Goal: Communication & Community: Answer question/provide support

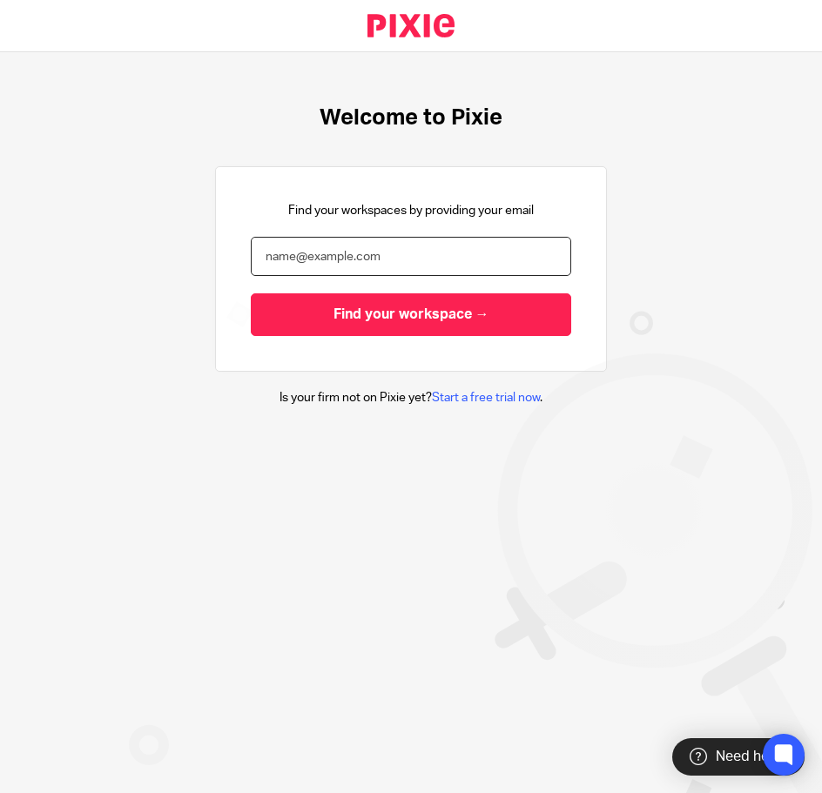
click at [443, 241] on input "email" at bounding box center [411, 256] width 320 height 39
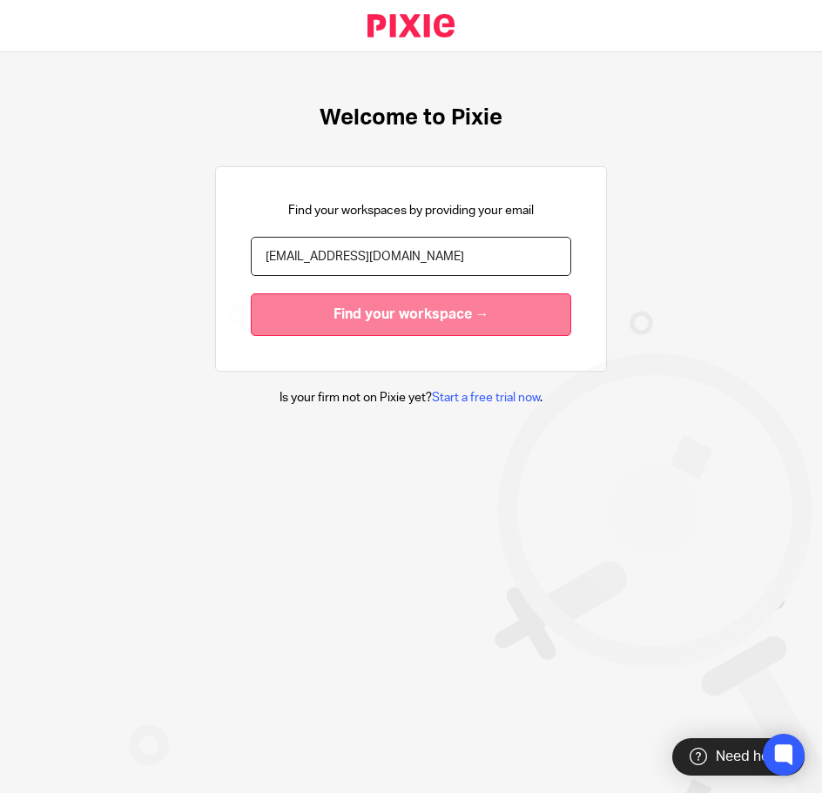
type input "[EMAIL_ADDRESS][DOMAIN_NAME]"
click at [412, 311] on input "Find your workspace →" at bounding box center [411, 315] width 320 height 43
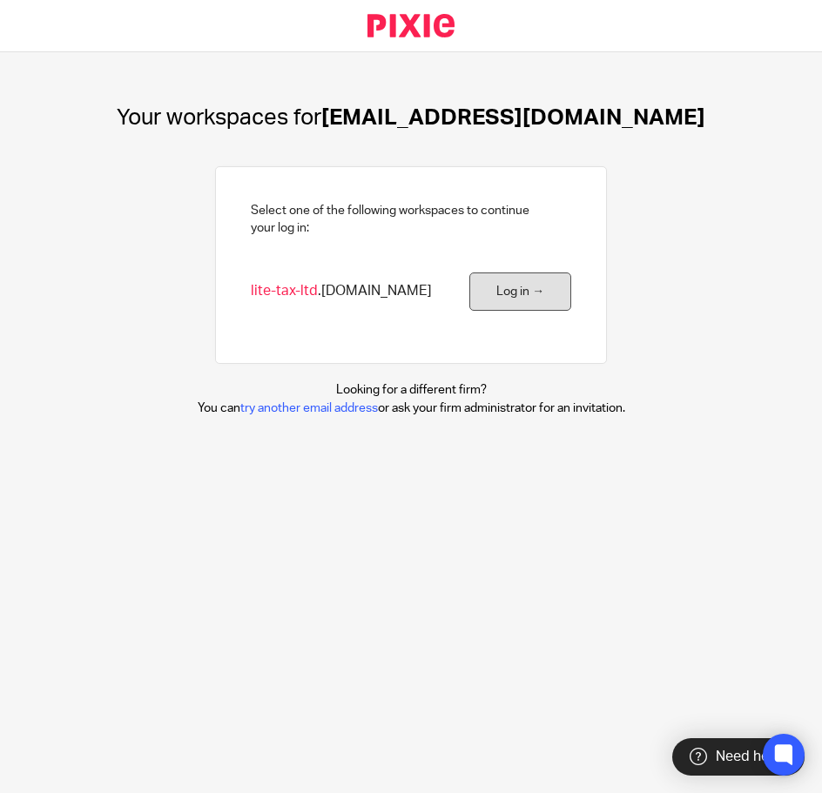
click at [544, 309] on link "Log in →" at bounding box center [520, 292] width 102 height 39
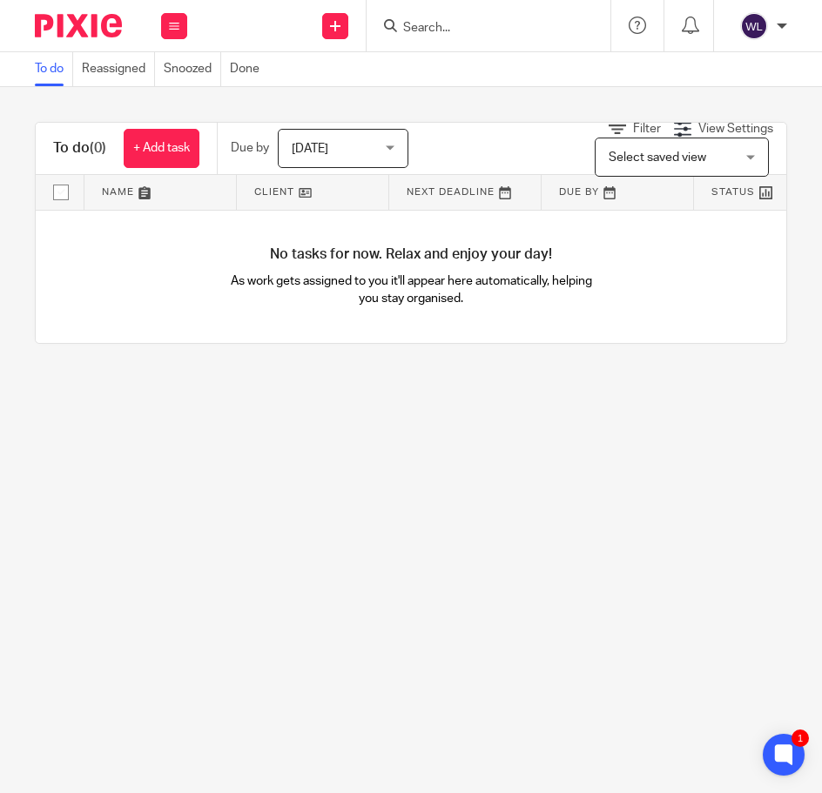
click at [456, 17] on form at bounding box center [494, 26] width 186 height 22
click at [436, 30] on input "Search" at bounding box center [479, 29] width 157 height 16
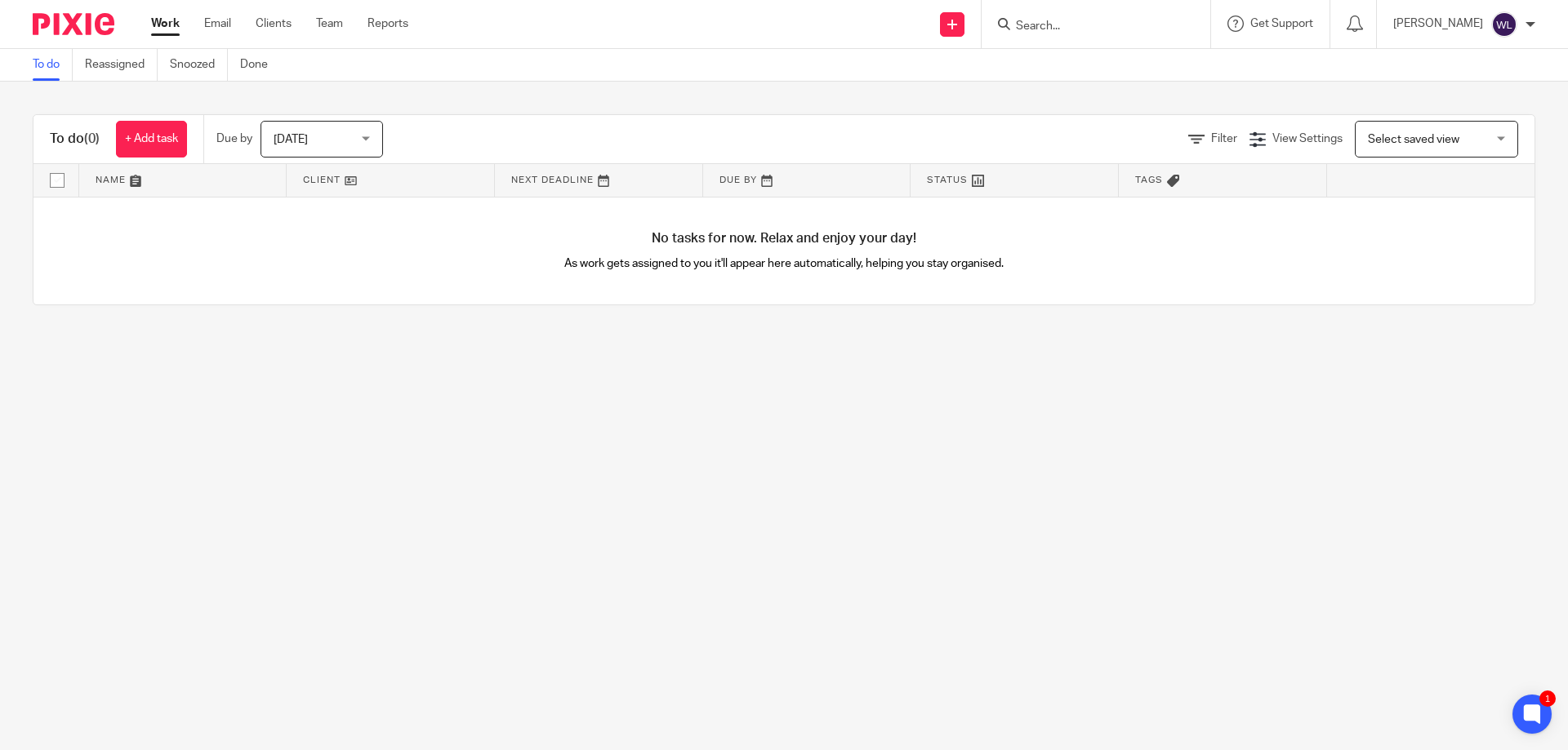
click at [770, 28] on input "Search" at bounding box center [1088, 27] width 147 height 15
click at [770, 32] on input "Search" at bounding box center [1088, 27] width 147 height 15
click at [770, 35] on form at bounding box center [1102, 24] width 174 height 21
click at [770, 15] on form at bounding box center [1102, 24] width 174 height 21
click at [770, 29] on input "Search" at bounding box center [1088, 27] width 147 height 15
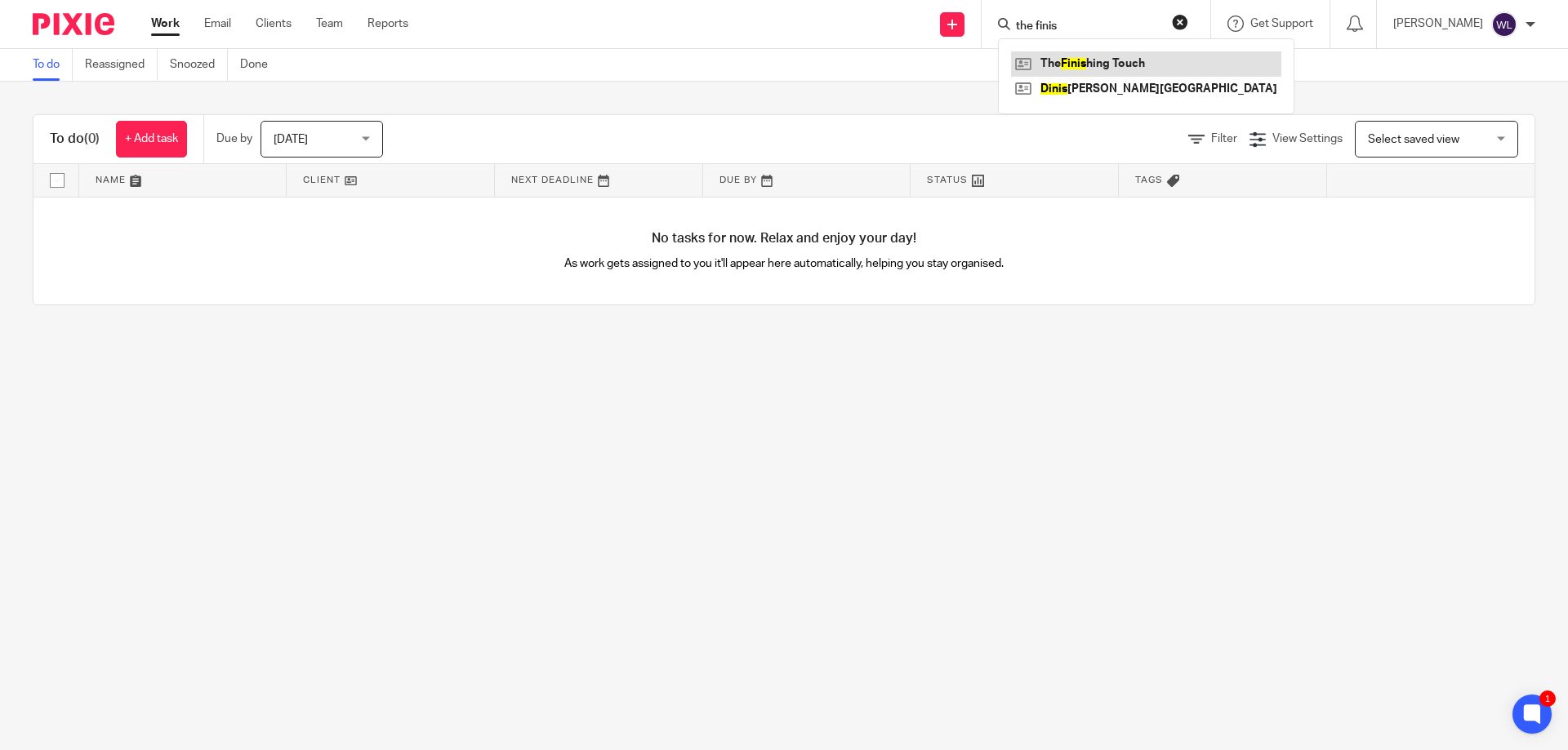
type input "the finis"
click at [770, 59] on link at bounding box center [1146, 64] width 270 height 24
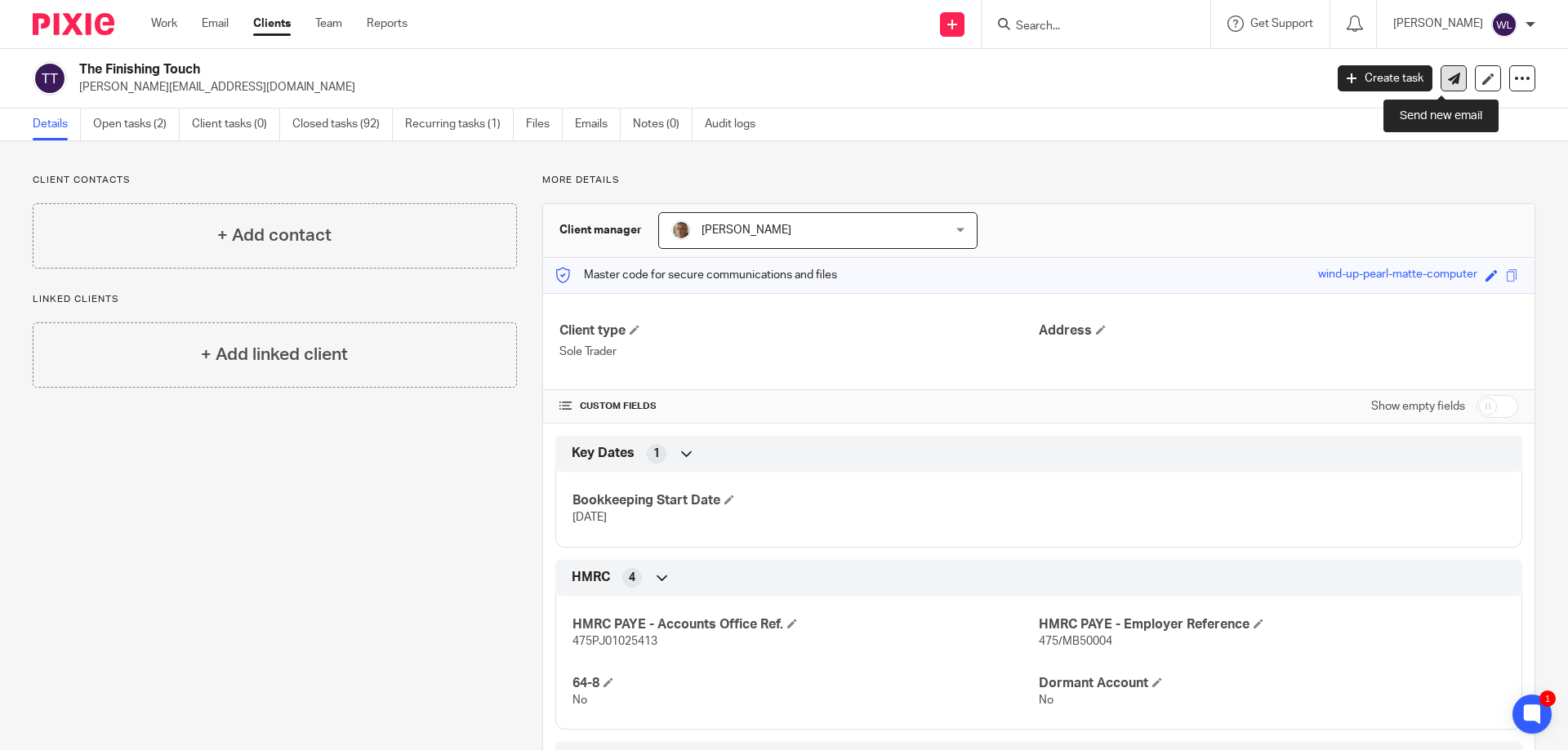
click at [1448, 73] on icon at bounding box center [1454, 79] width 12 height 12
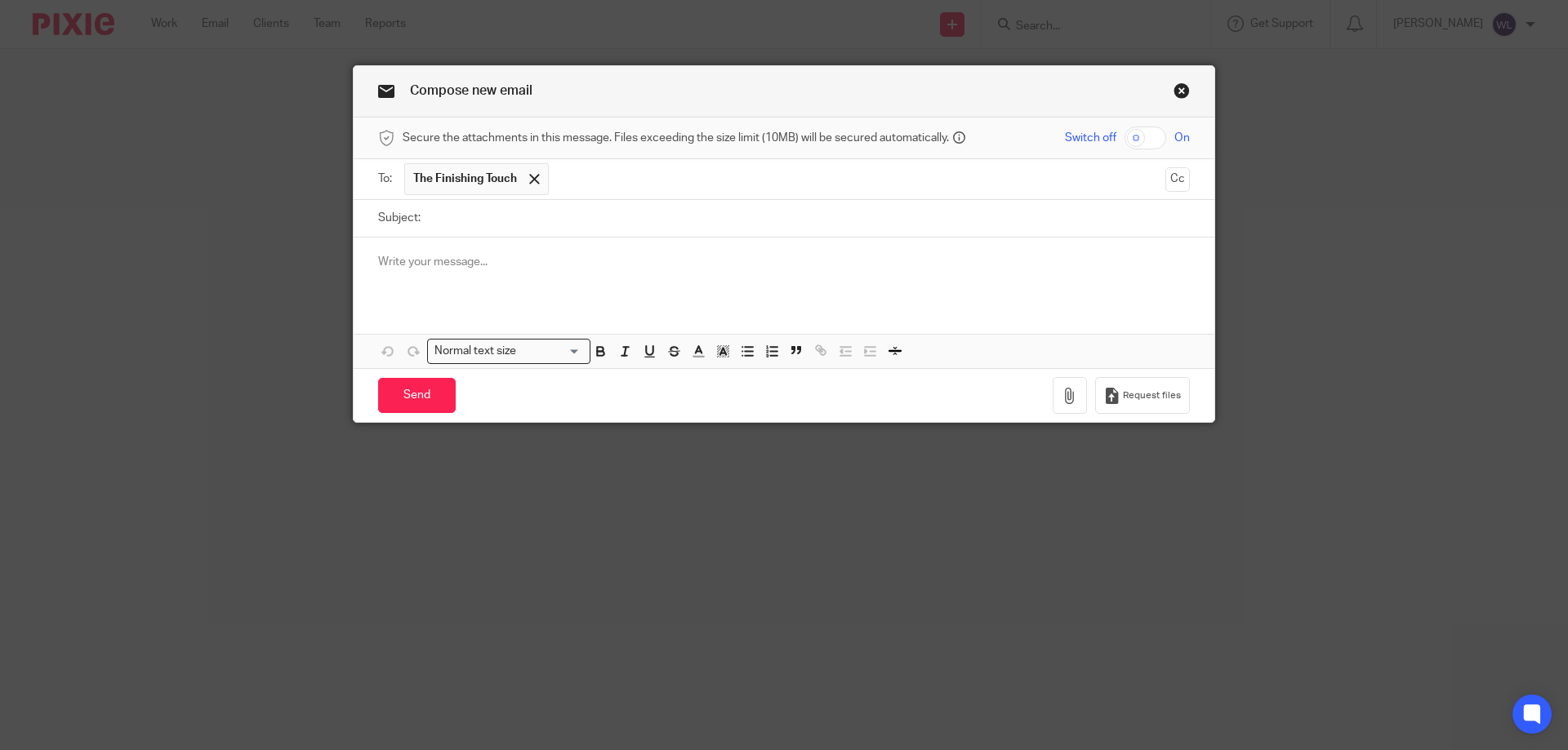
click at [652, 232] on input "Subject:" at bounding box center [809, 218] width 761 height 37
click at [778, 227] on input "Subject:" at bounding box center [809, 218] width 761 height 37
type input "Payslips"
click at [807, 291] on div at bounding box center [784, 269] width 861 height 64
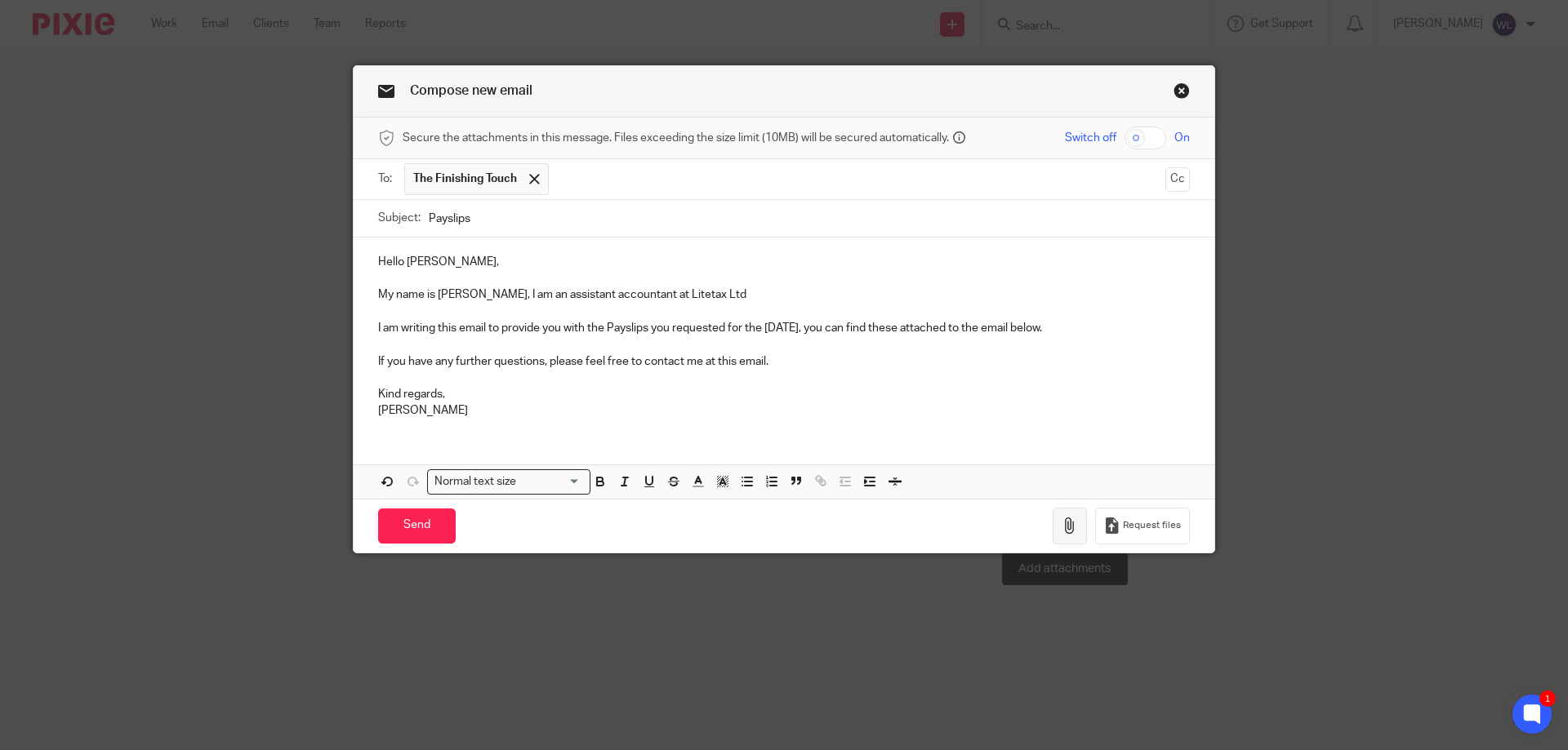
click at [1075, 521] on button "button" at bounding box center [1070, 526] width 35 height 37
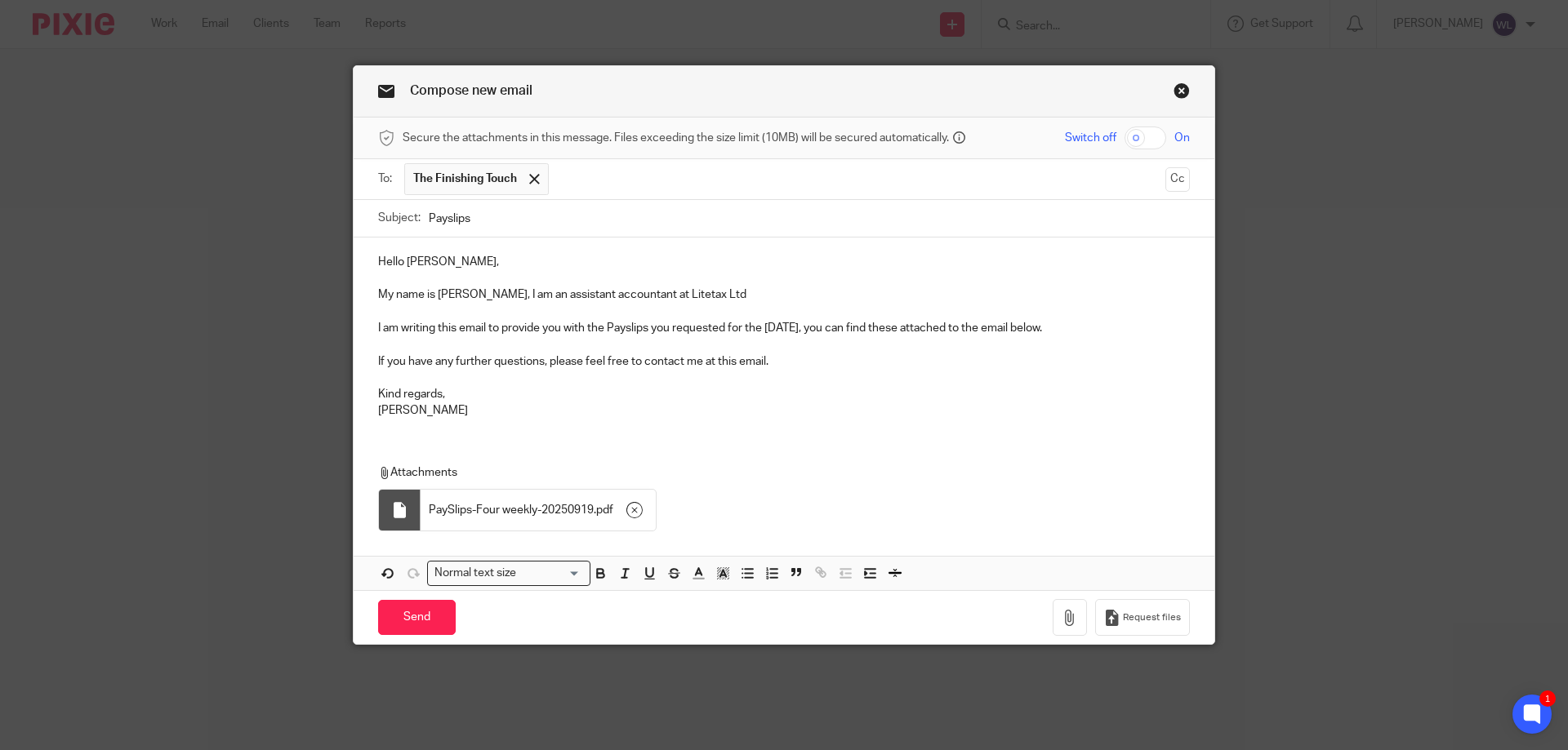
click at [565, 186] on input "text" at bounding box center [857, 179] width 601 height 32
click at [720, 297] on p "My name is William Light, I am an assistant accountant at Litetax Ltd" at bounding box center [784, 294] width 812 height 16
click at [401, 622] on input "Send" at bounding box center [416, 617] width 78 height 35
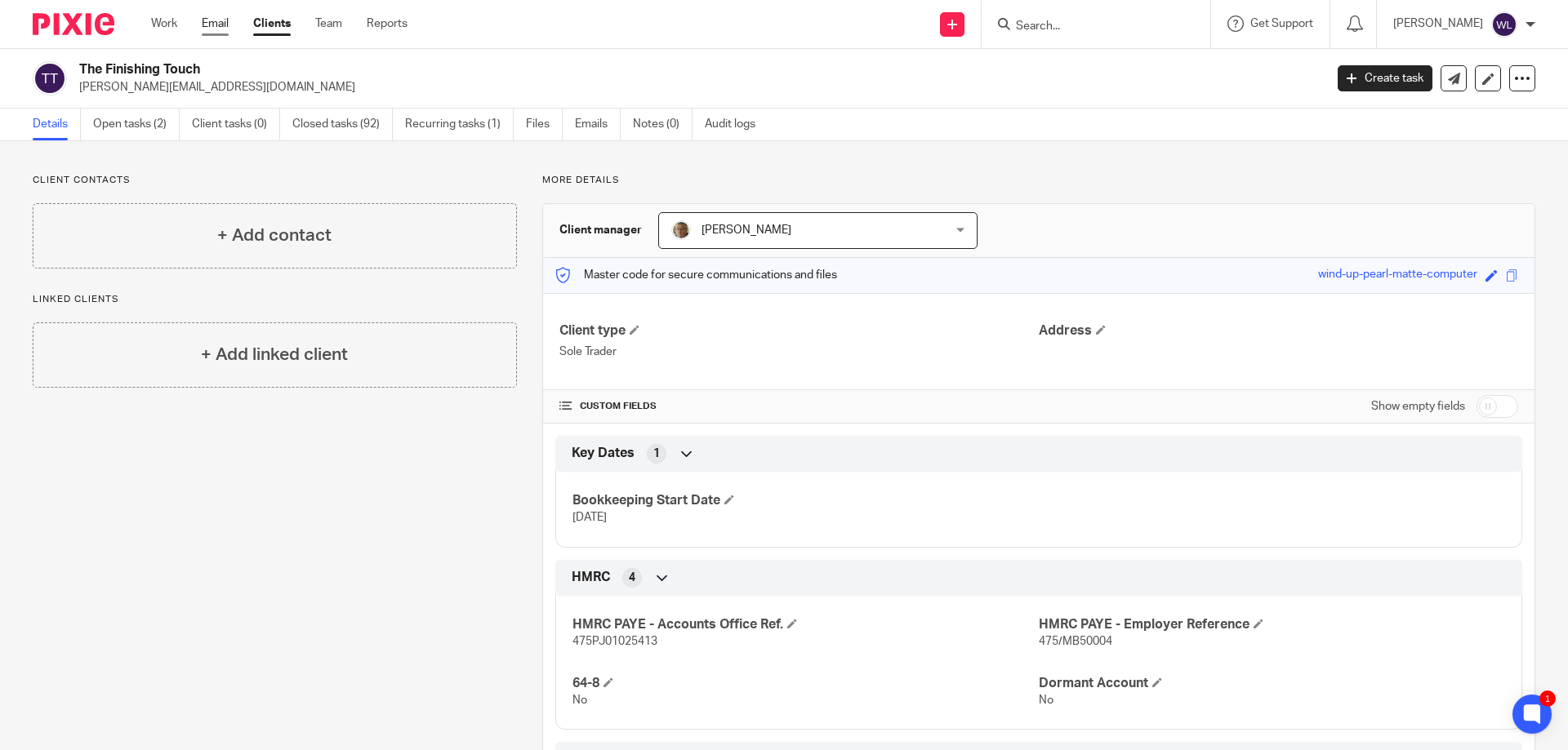
click at [228, 16] on link "Email" at bounding box center [215, 23] width 27 height 16
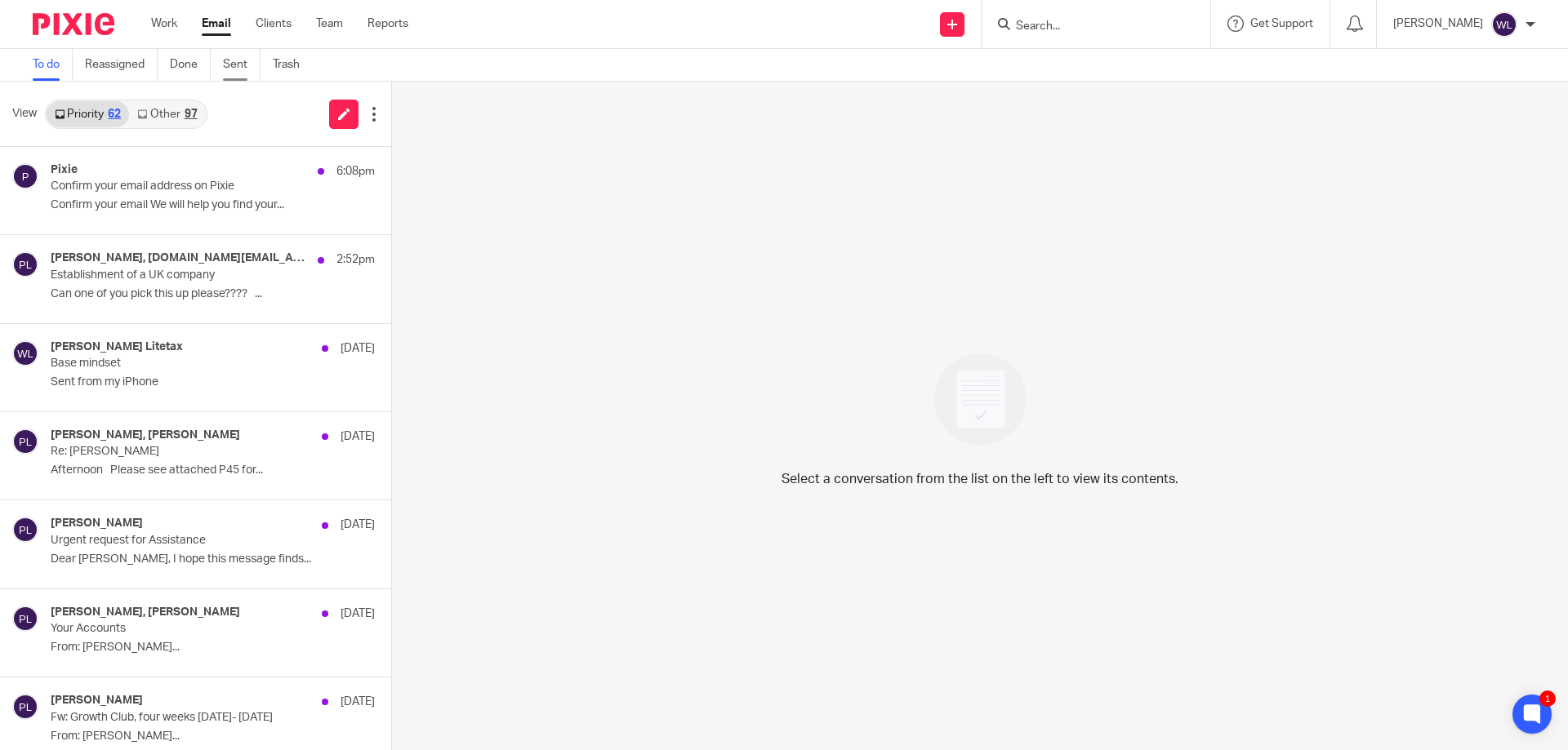
click at [237, 65] on link "Sent" at bounding box center [242, 65] width 38 height 32
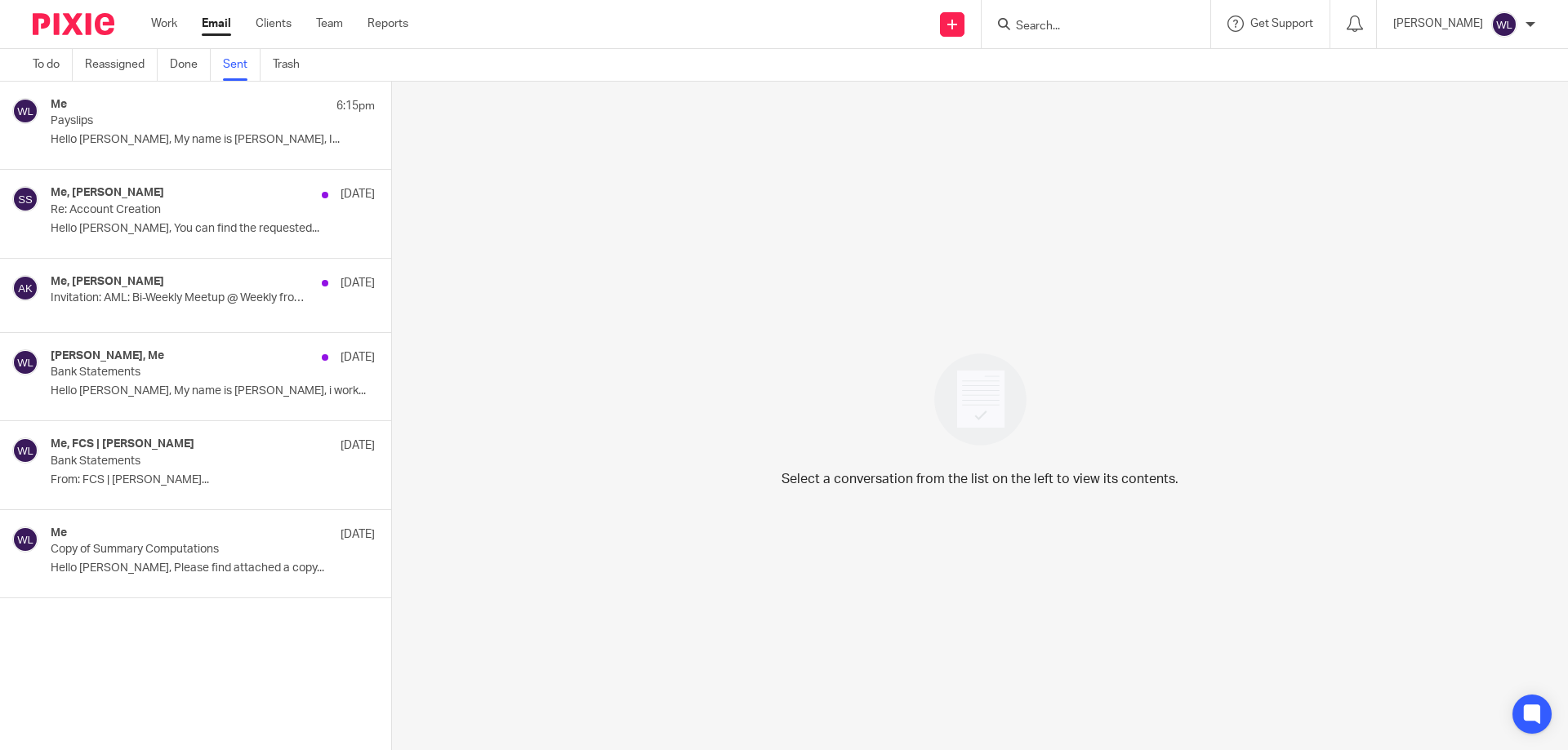
click at [191, 124] on p "Payslips" at bounding box center [180, 121] width 260 height 14
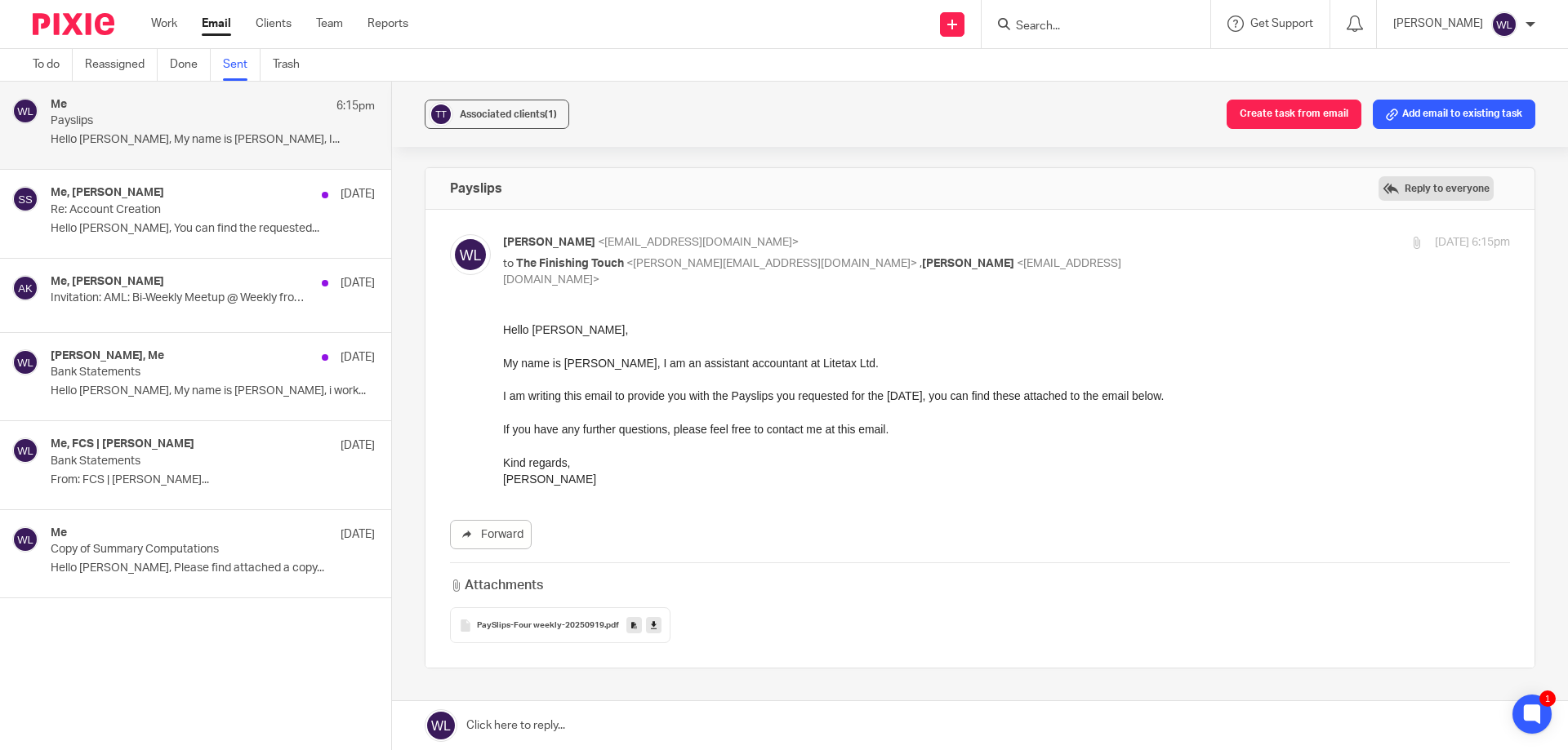
click at [1402, 182] on label "Reply to everyone" at bounding box center [1436, 188] width 115 height 24
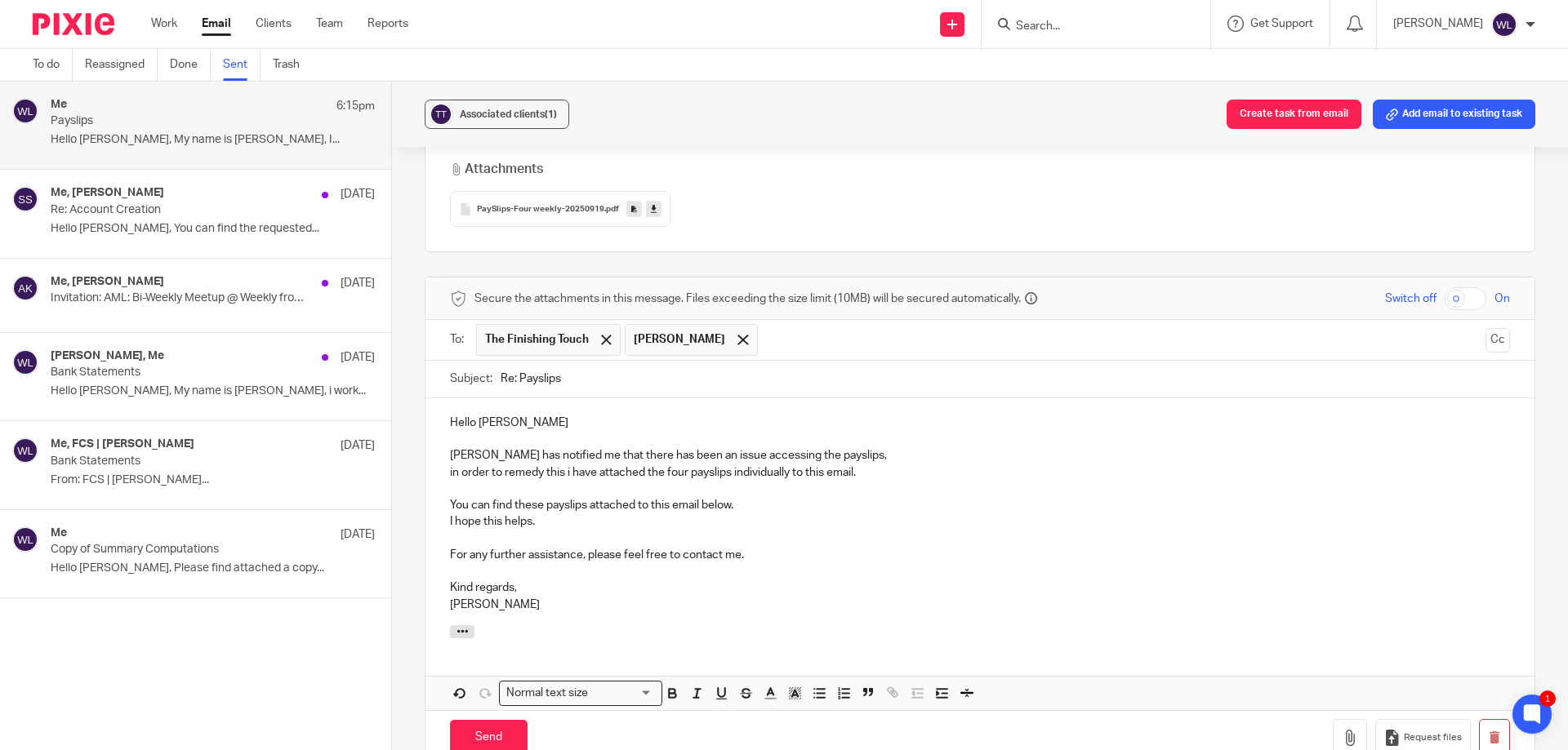
scroll to position [498, 0]
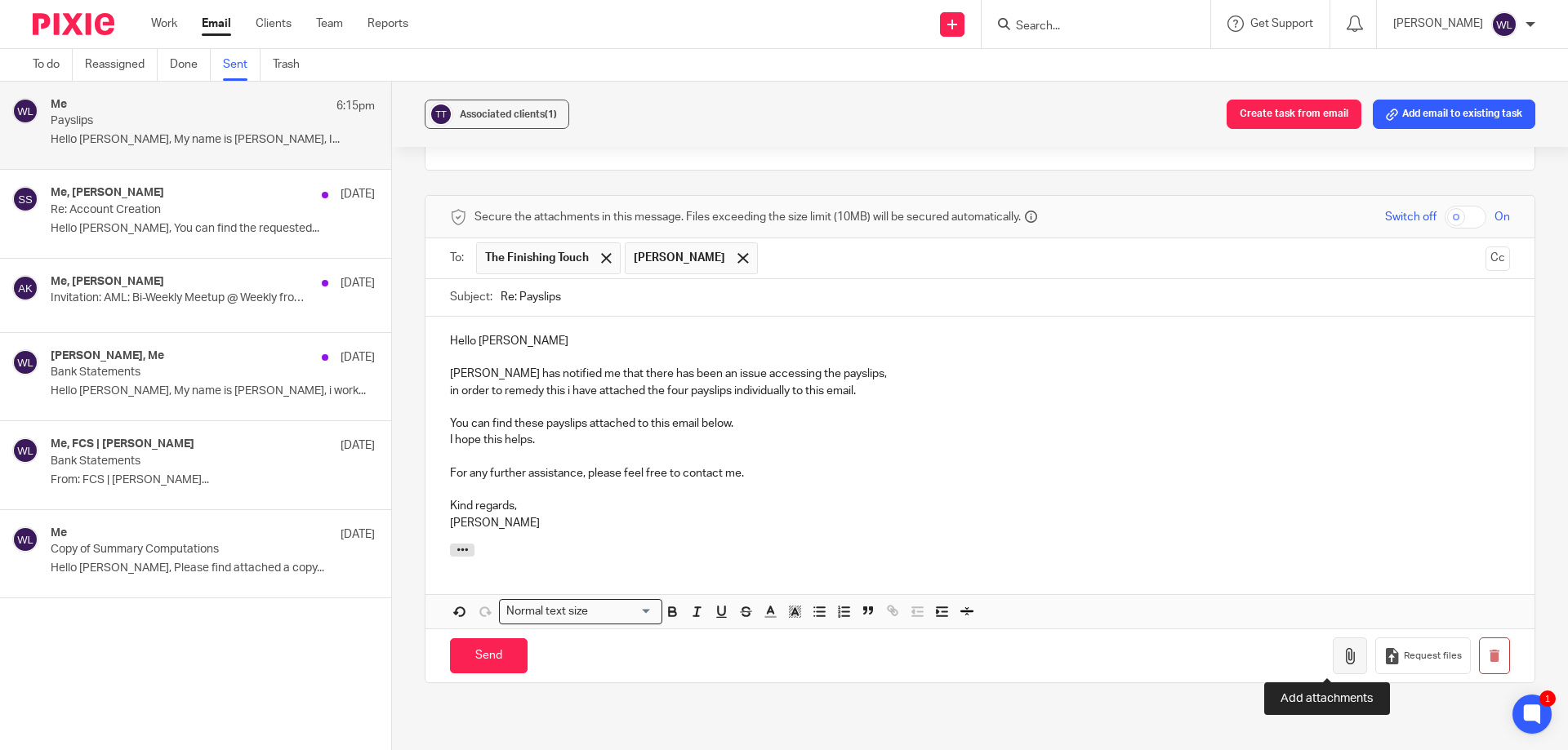
click at [1333, 656] on button "button" at bounding box center [1349, 655] width 35 height 37
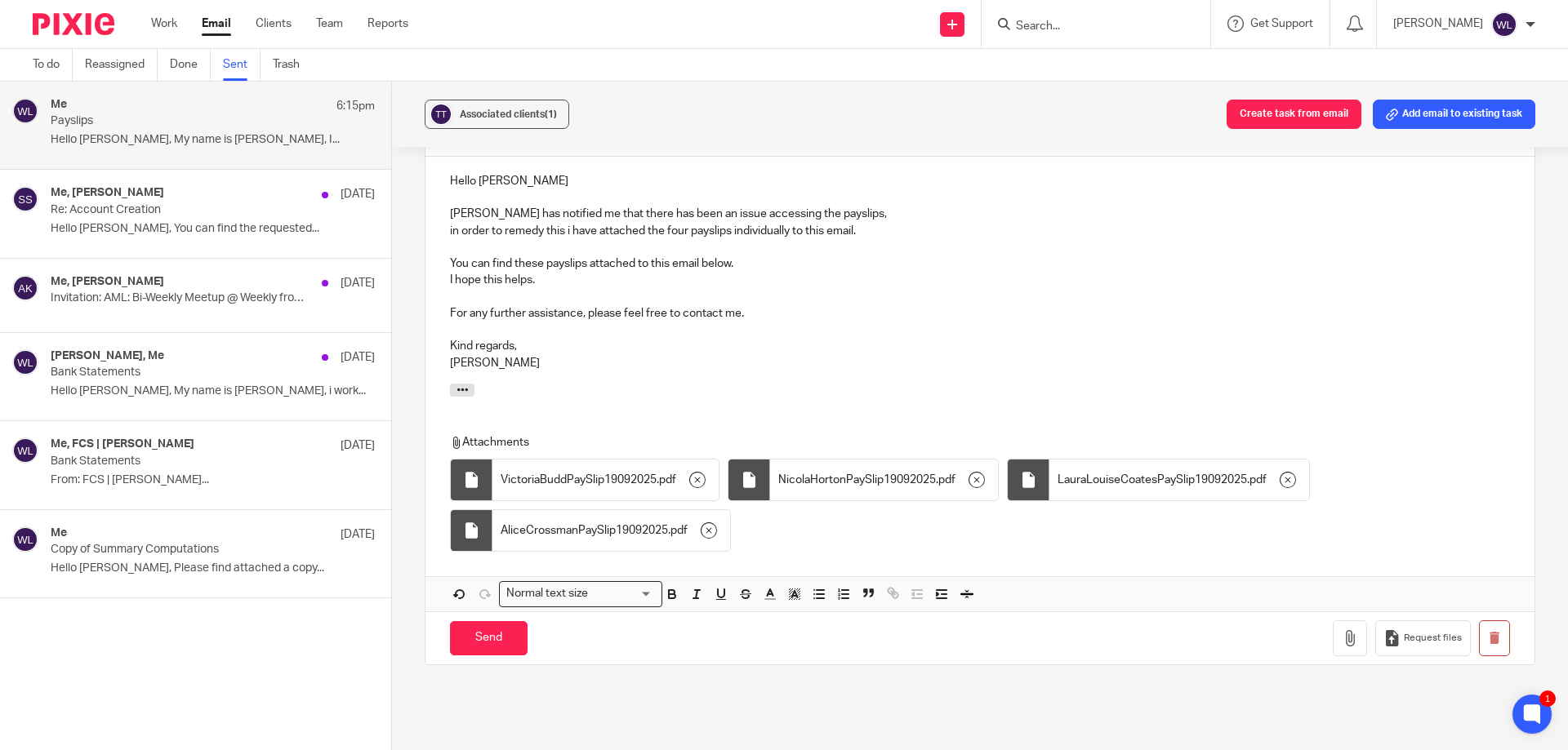
scroll to position [661, 0]
click at [505, 634] on input "Send" at bounding box center [489, 635] width 78 height 35
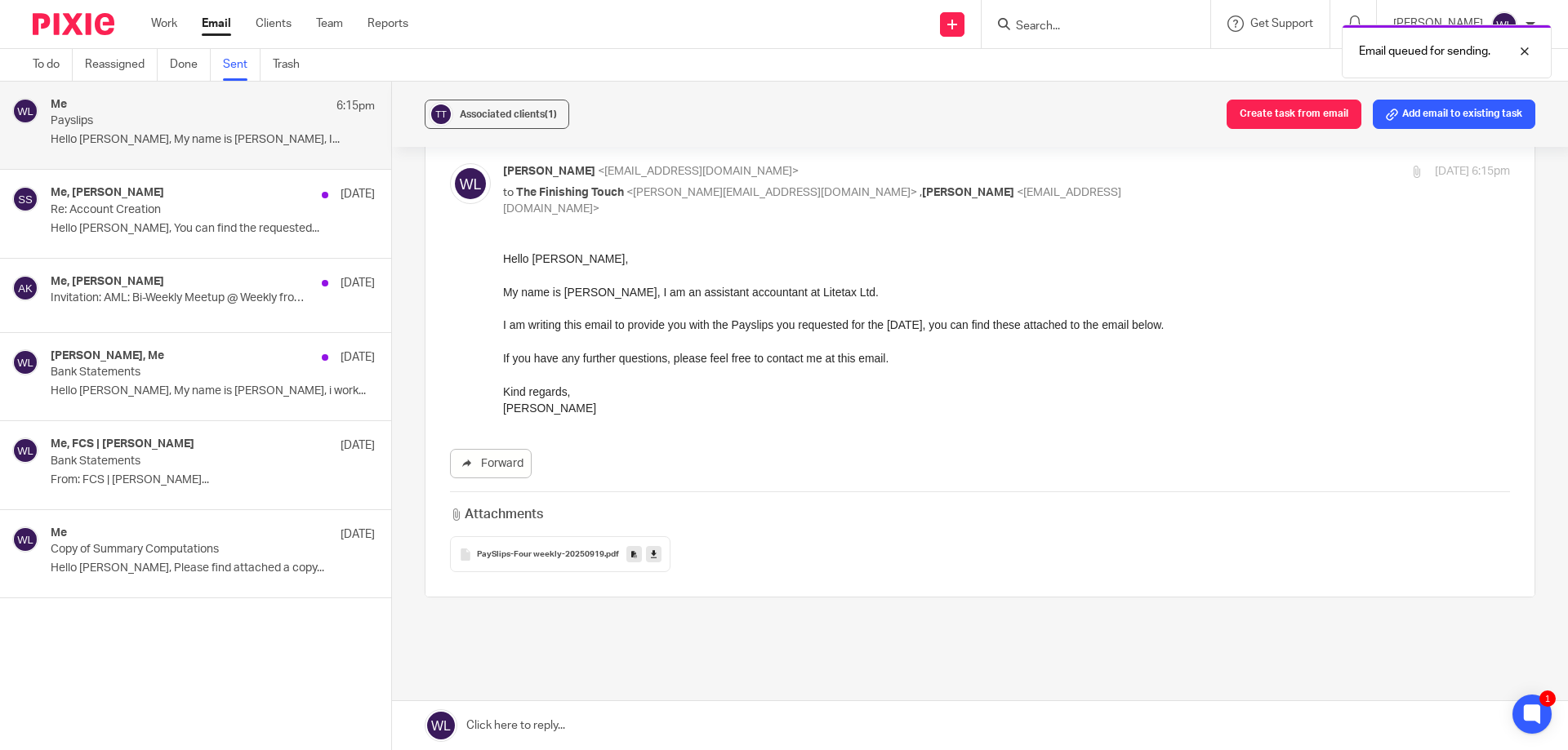
scroll to position [130, 0]
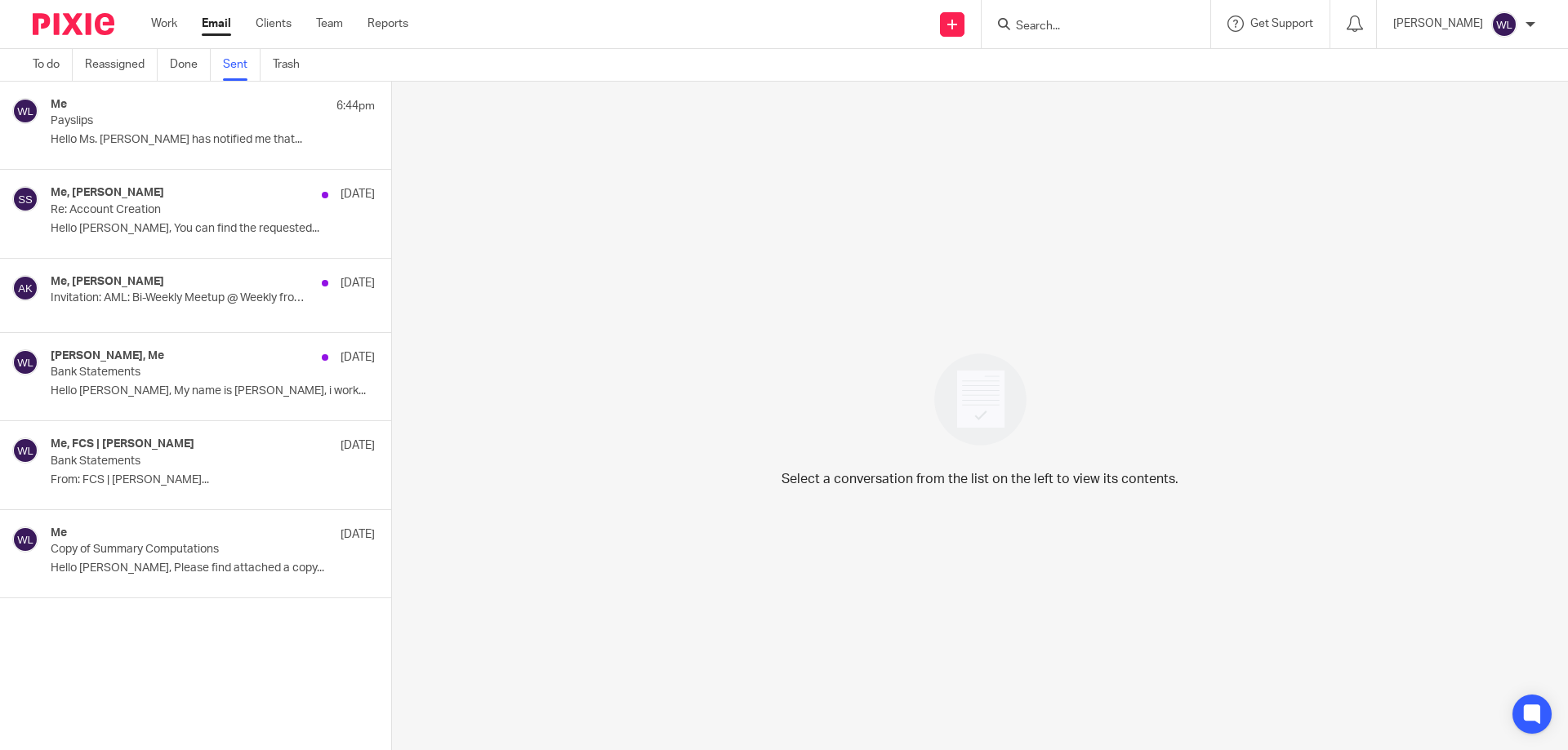
click at [219, 137] on p "Hello Ms. Jacobs Paul has notified me that..." at bounding box center [213, 140] width 324 height 14
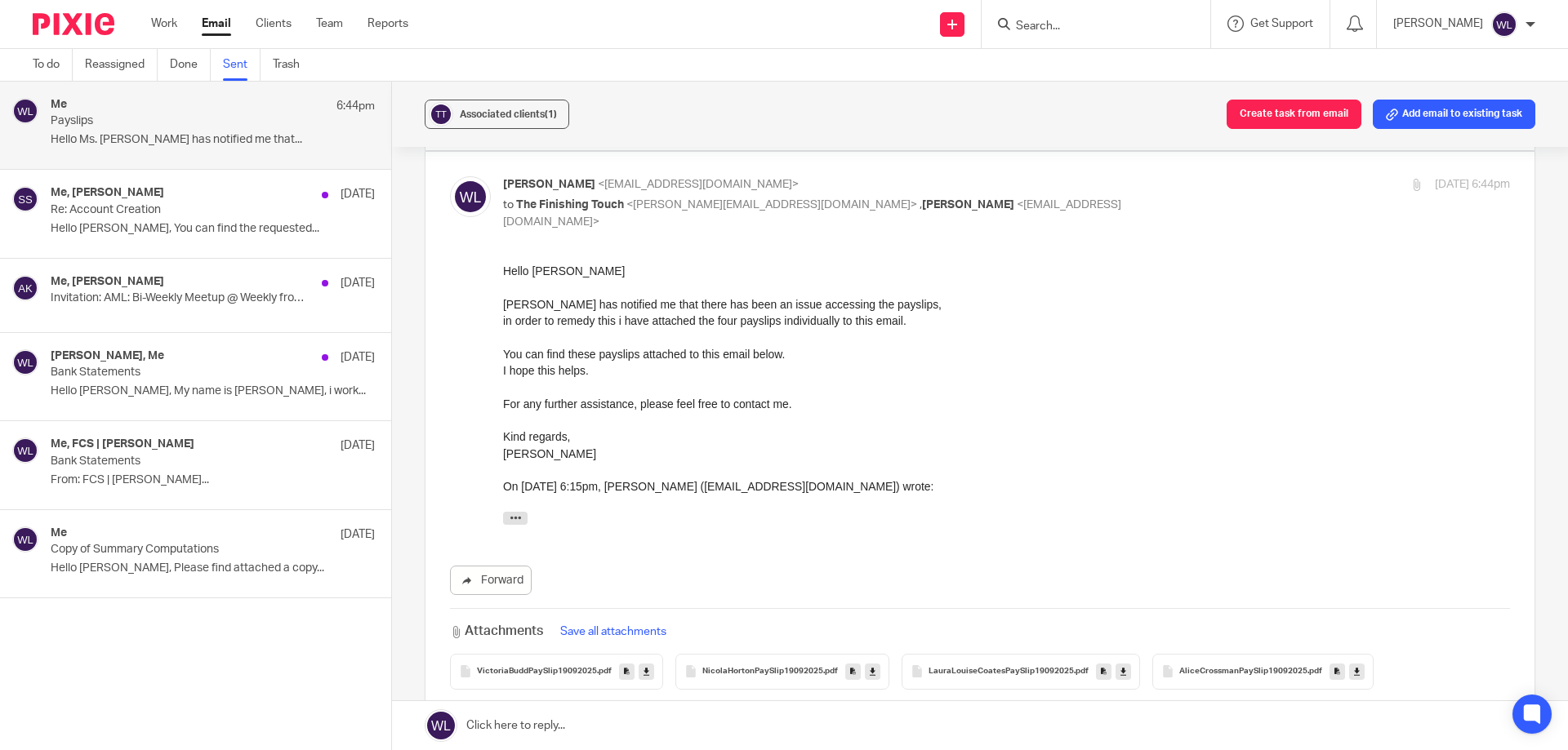
scroll to position [326, 0]
